Goal: Information Seeking & Learning: Learn about a topic

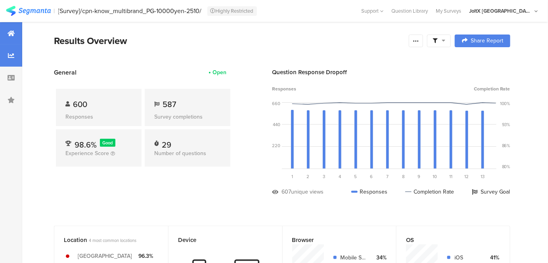
click at [14, 62] on div at bounding box center [11, 55] width 22 height 22
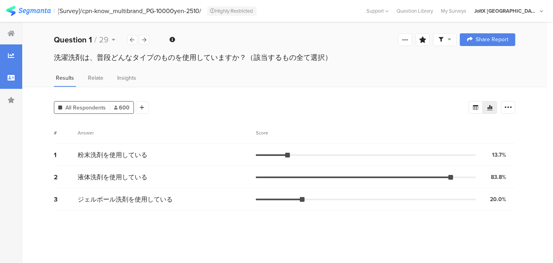
click at [12, 77] on icon at bounding box center [11, 77] width 7 height 6
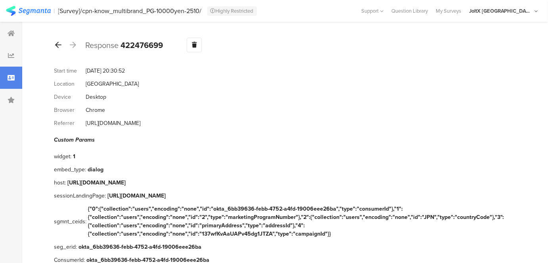
click at [59, 48] on icon at bounding box center [58, 44] width 6 height 7
click at [58, 48] on div at bounding box center [58, 45] width 9 height 13
click at [59, 48] on div at bounding box center [58, 45] width 9 height 13
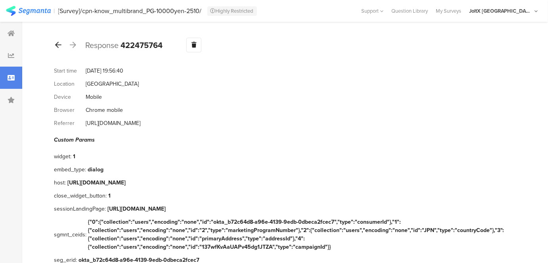
click at [59, 48] on icon at bounding box center [58, 44] width 6 height 7
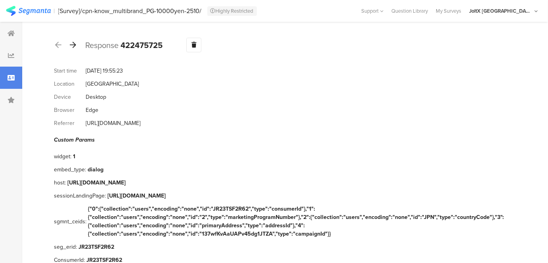
click at [73, 44] on icon at bounding box center [73, 44] width 6 height 7
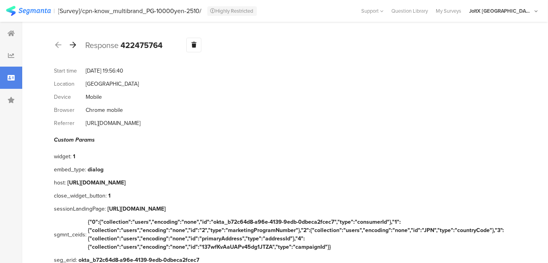
click at [73, 44] on icon at bounding box center [73, 44] width 6 height 7
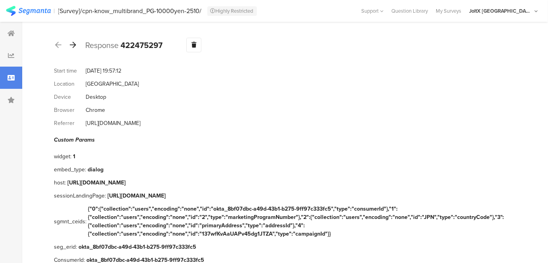
click at [73, 44] on icon at bounding box center [73, 44] width 6 height 7
click at [75, 44] on icon at bounding box center [73, 44] width 6 height 7
click at [56, 47] on icon at bounding box center [58, 44] width 6 height 7
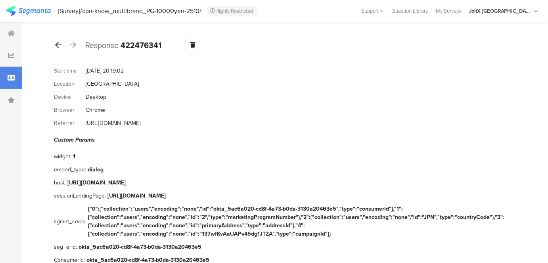
click at [56, 47] on icon at bounding box center [58, 44] width 6 height 7
click at [73, 46] on icon at bounding box center [73, 44] width 6 height 7
click at [73, 47] on icon at bounding box center [73, 44] width 6 height 7
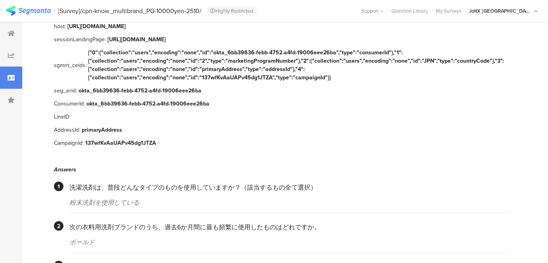
scroll to position [144, 0]
